Goal: Information Seeking & Learning: Find specific fact

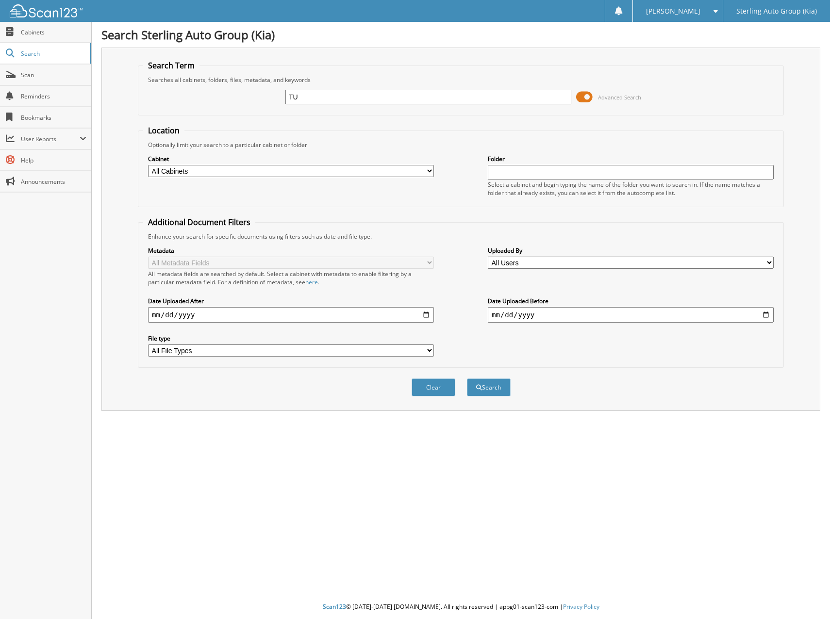
type input "T"
click at [315, 93] on input "text" at bounding box center [428, 97] width 286 height 15
type input "J"
type input "[PERSON_NAME]"
click at [467, 379] on button "Search" at bounding box center [489, 388] width 44 height 18
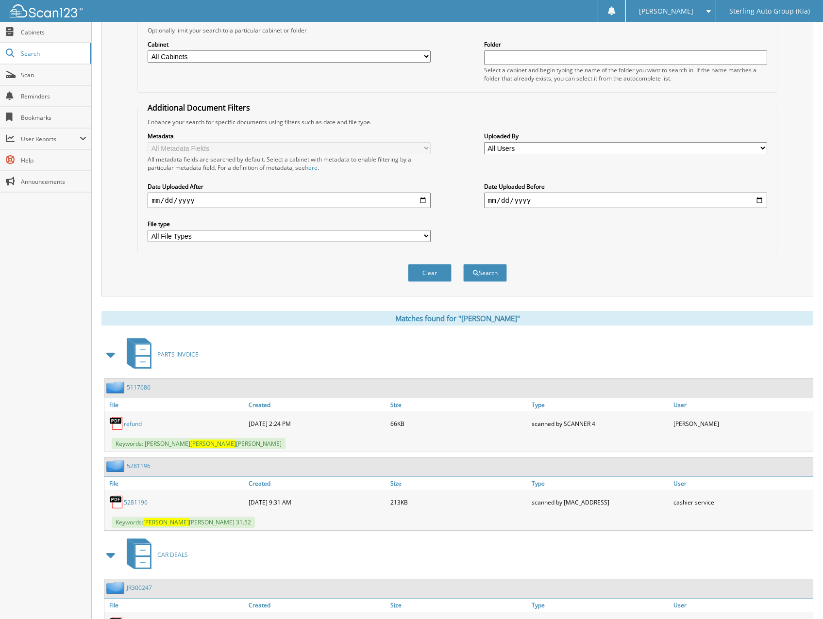
scroll to position [243, 0]
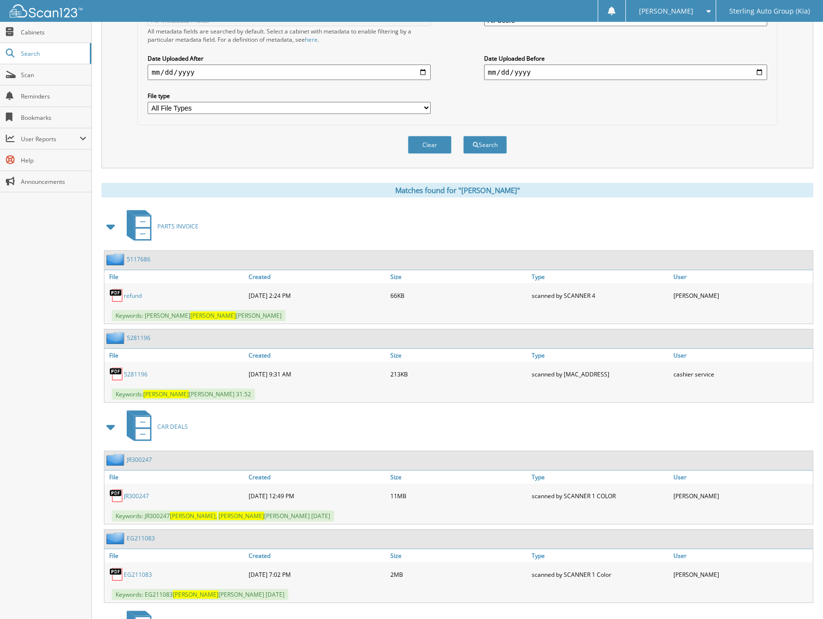
click at [140, 376] on link "5281196" at bounding box center [136, 374] width 24 height 8
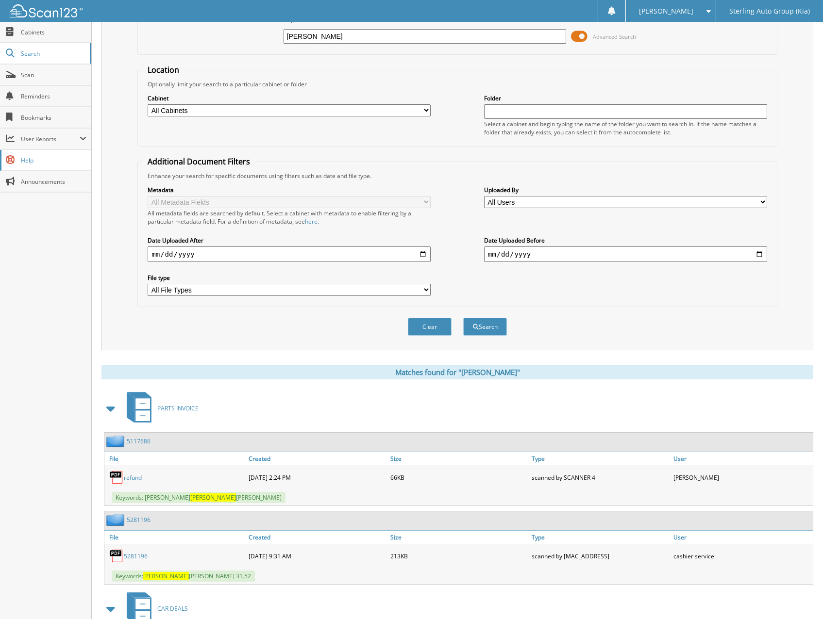
scroll to position [0, 0]
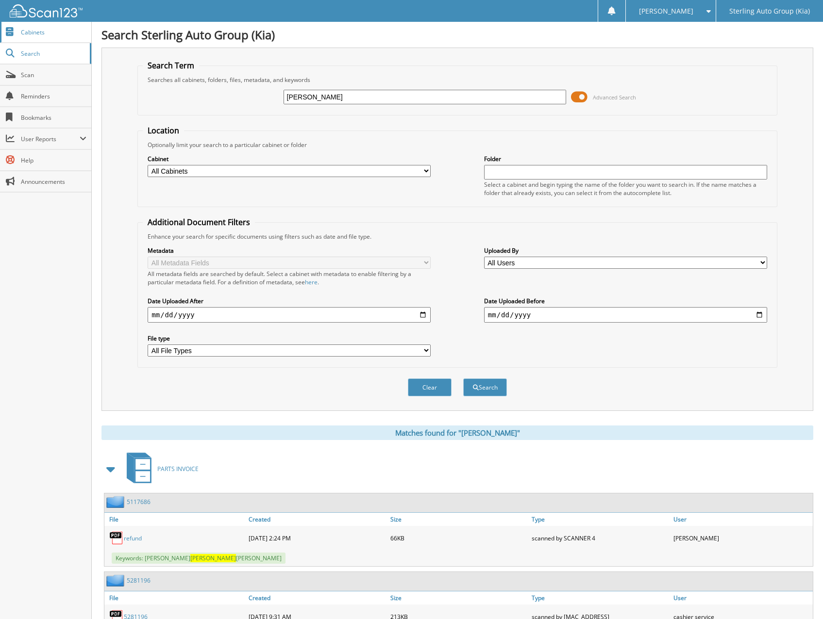
click at [44, 35] on span "Cabinets" at bounding box center [54, 32] width 66 height 8
